Goal: Task Accomplishment & Management: Manage account settings

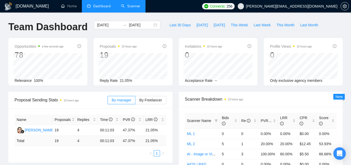
drag, startPoint x: 0, startPoint y: 0, endPoint x: 137, endPoint y: 9, distance: 137.3
click at [137, 8] on link "Scanner" at bounding box center [130, 6] width 19 height 4
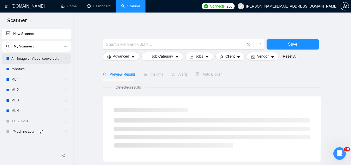
click at [41, 62] on link "AI - Image or Video, convolutional" at bounding box center [35, 58] width 49 height 10
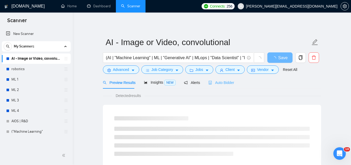
click at [217, 85] on div "Auto Bidder" at bounding box center [222, 82] width 26 height 12
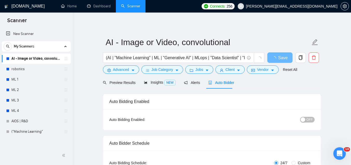
checkbox input "true"
click at [311, 120] on span "OFF" at bounding box center [310, 119] width 6 height 6
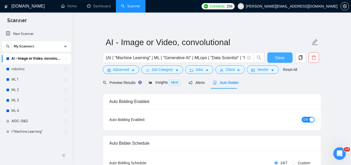
click at [273, 61] on button "Save" at bounding box center [280, 57] width 25 height 10
checkbox input "true"
click at [30, 68] on link "robotics" at bounding box center [35, 69] width 49 height 10
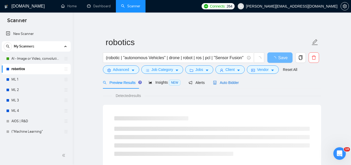
click at [223, 80] on span "Auto Bidder" at bounding box center [226, 82] width 26 height 4
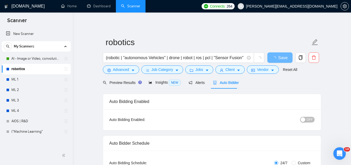
click at [307, 119] on span "OFF" at bounding box center [310, 119] width 6 height 6
click at [289, 60] on button "Save" at bounding box center [280, 57] width 25 height 10
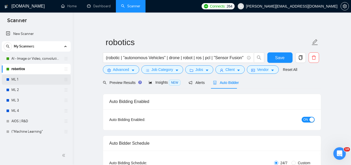
click at [48, 80] on link "ML 1" at bounding box center [35, 79] width 49 height 10
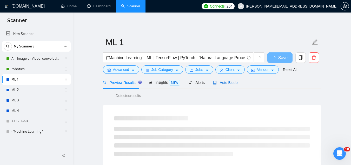
click at [232, 84] on span "Auto Bidder" at bounding box center [226, 82] width 26 height 4
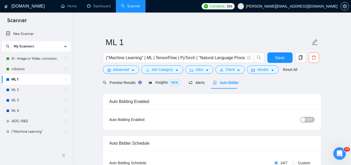
click at [307, 118] on button "OFF" at bounding box center [307, 119] width 15 height 6
click at [282, 57] on span "Save" at bounding box center [279, 57] width 9 height 7
click at [36, 89] on link "ML 2" at bounding box center [35, 90] width 49 height 10
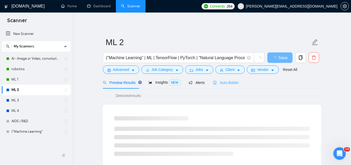
click at [229, 87] on div "Auto Bidder" at bounding box center [226, 82] width 26 height 12
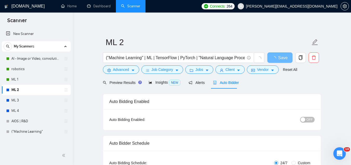
checkbox input "true"
click at [306, 117] on div "button" at bounding box center [303, 119] width 5 height 5
click at [282, 55] on span "Save" at bounding box center [279, 57] width 9 height 7
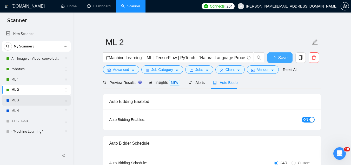
checkbox input "true"
click at [44, 97] on link "ML 3" at bounding box center [35, 100] width 49 height 10
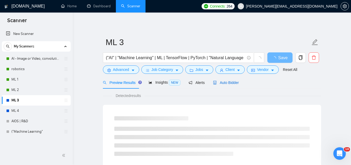
click at [226, 85] on div "Auto Bidder" at bounding box center [226, 83] width 26 height 6
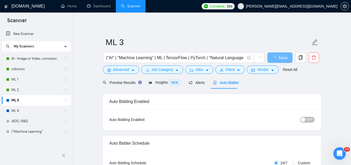
click at [311, 120] on span "OFF" at bounding box center [310, 119] width 6 height 6
click at [271, 57] on button "Save" at bounding box center [280, 57] width 25 height 10
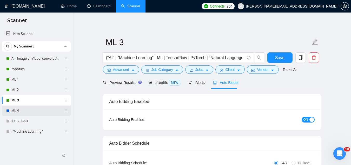
click at [52, 108] on link "ML 4" at bounding box center [35, 110] width 49 height 10
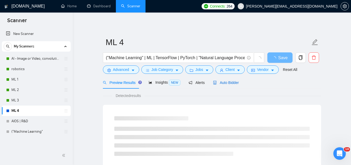
click at [226, 82] on span "Auto Bidder" at bounding box center [226, 82] width 26 height 4
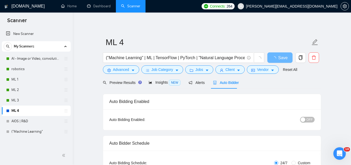
click at [309, 119] on span "OFF" at bounding box center [310, 119] width 6 height 6
click at [278, 59] on span "Save" at bounding box center [279, 57] width 9 height 7
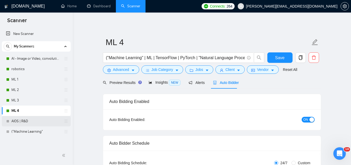
click at [30, 121] on link "AIOS | R&D" at bounding box center [35, 121] width 49 height 10
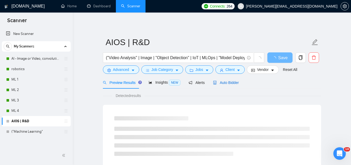
click at [225, 82] on span "Auto Bidder" at bounding box center [226, 82] width 26 height 4
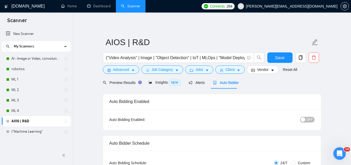
click at [306, 121] on div "button" at bounding box center [303, 119] width 5 height 5
click at [277, 56] on span "Save" at bounding box center [279, 57] width 9 height 7
